Goal: Task Accomplishment & Management: Use online tool/utility

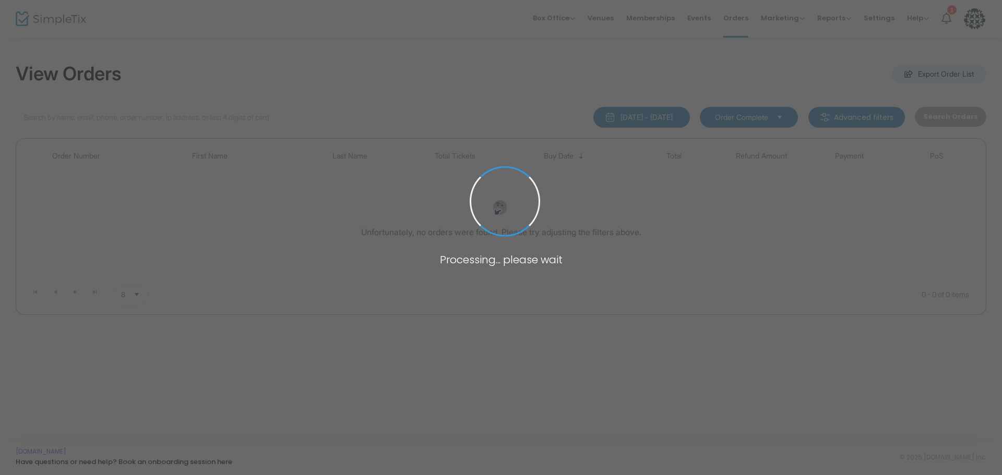
type input "lore"
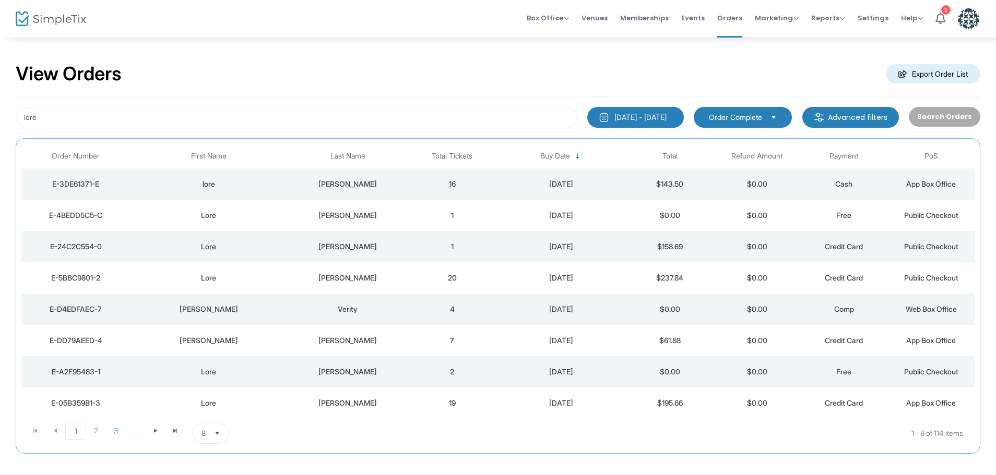
click at [255, 183] on div "lore" at bounding box center [208, 184] width 151 height 10
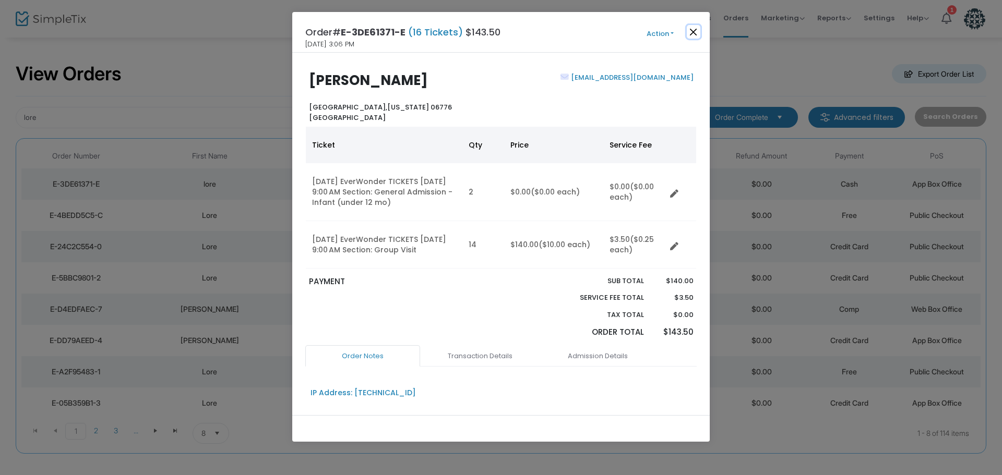
click at [695, 30] on button "Close" at bounding box center [694, 32] width 14 height 14
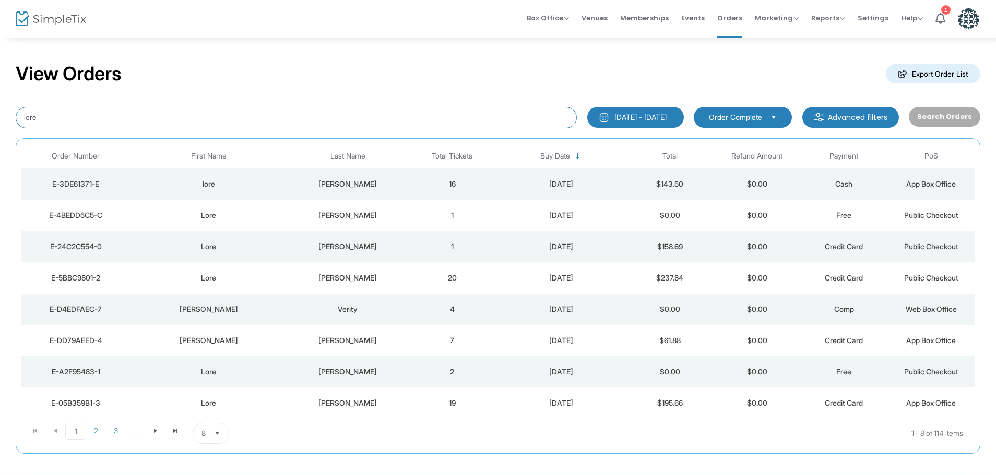
drag, startPoint x: 65, startPoint y: 119, endPoint x: 0, endPoint y: 90, distance: 70.8
click at [0, 108] on div "View Orders Export Order List lore [DATE] - [DATE] Last 30 Days [DATE] [DATE] T…" at bounding box center [498, 264] width 996 height 454
type input "[PERSON_NAME]"
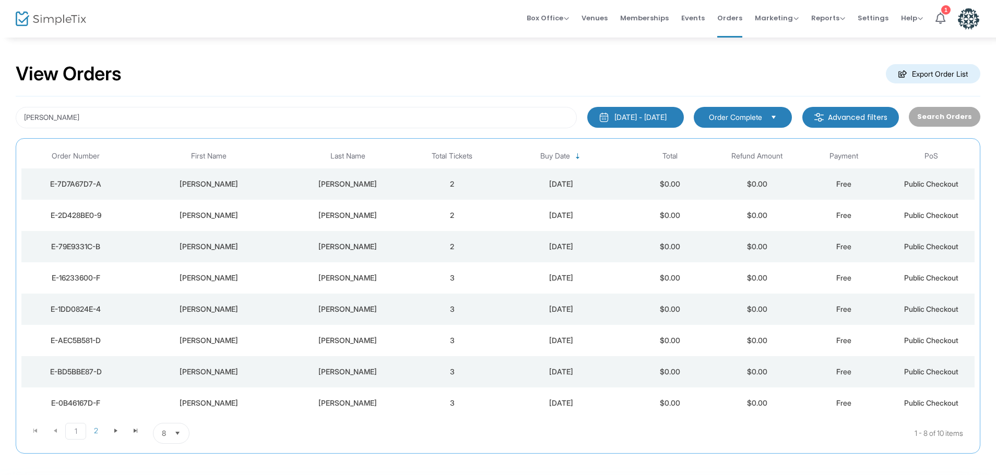
click at [270, 183] on div "[PERSON_NAME]" at bounding box center [208, 184] width 151 height 10
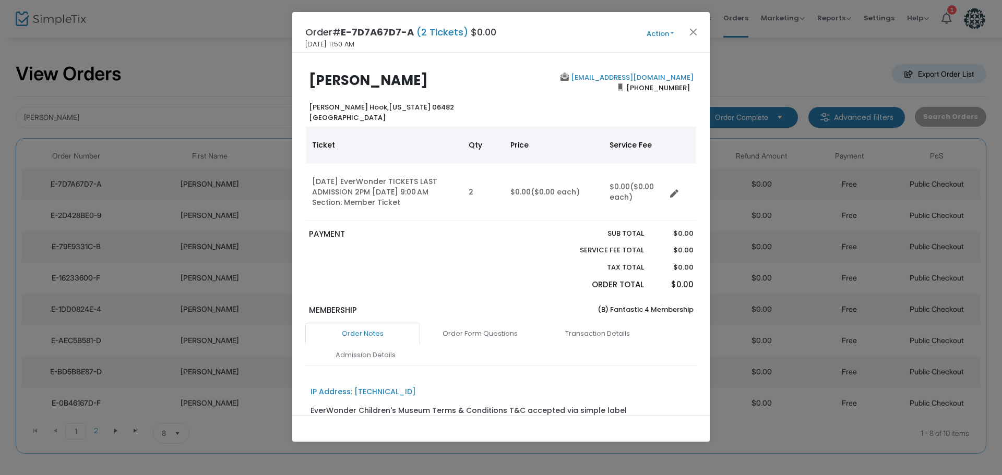
click at [650, 33] on button "Action" at bounding box center [660, 33] width 63 height 11
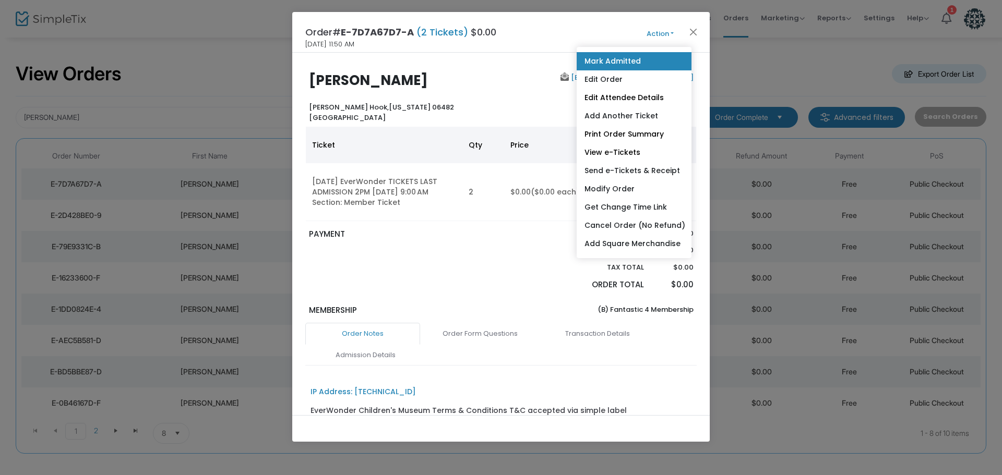
click at [645, 56] on link "Mark Admitted" at bounding box center [634, 61] width 115 height 18
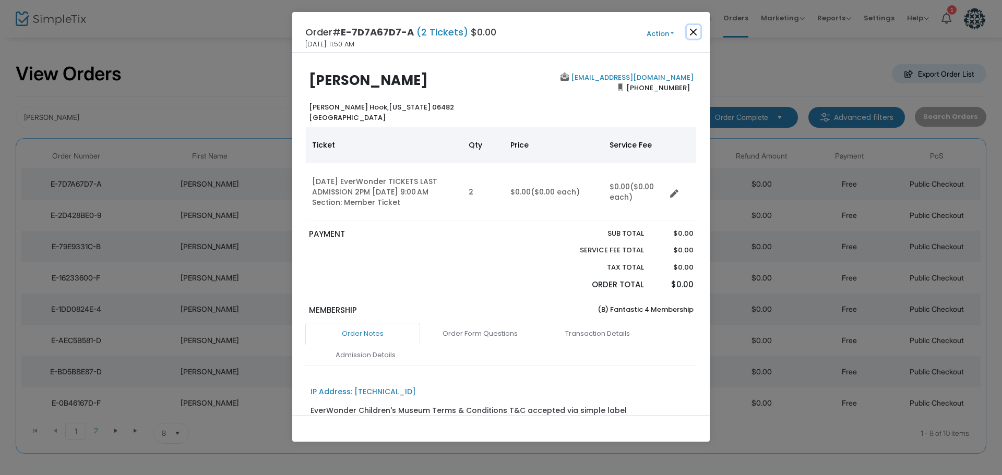
click at [688, 32] on button "Close" at bounding box center [694, 32] width 14 height 14
